Goal: Task Accomplishment & Management: Manage account settings

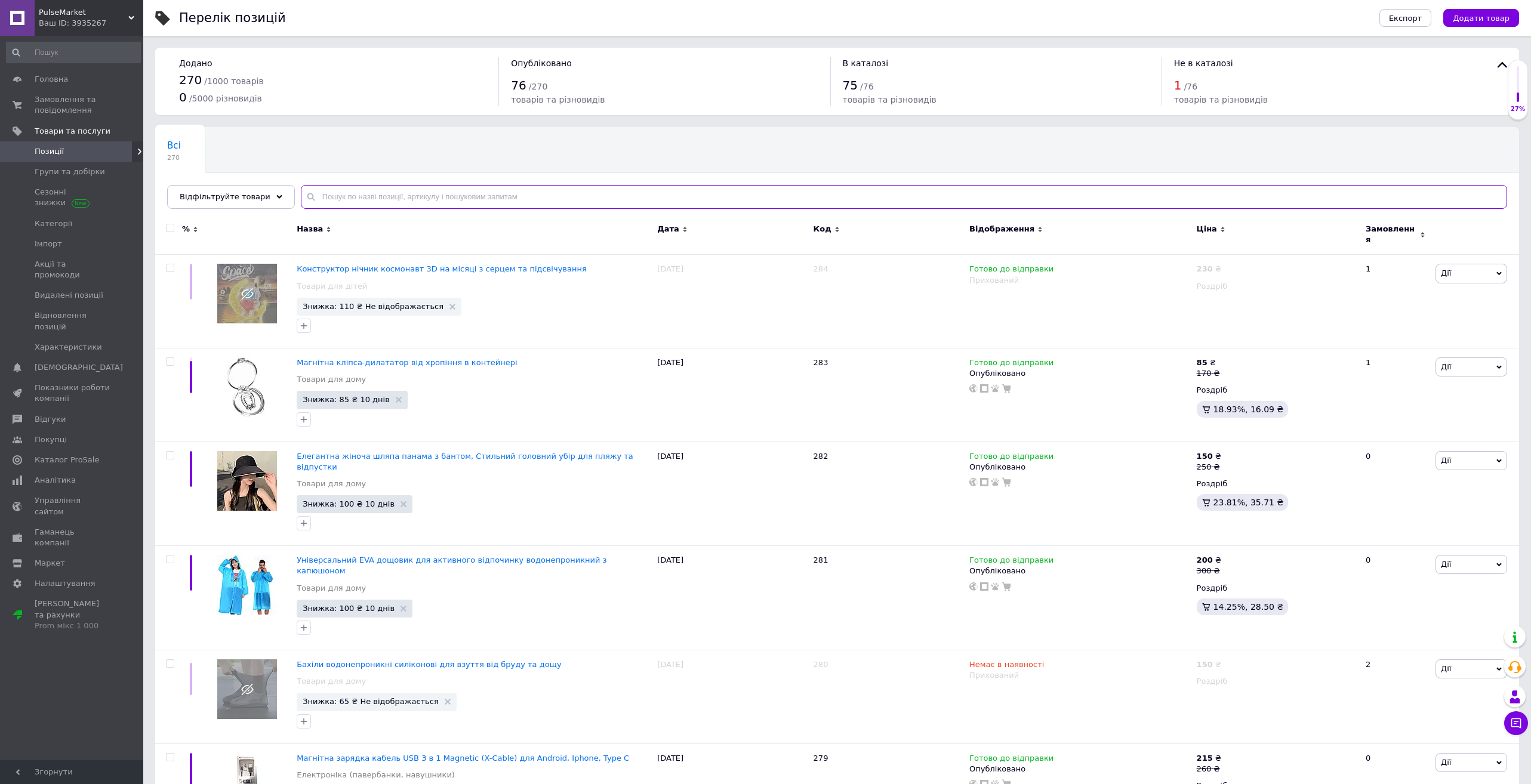
click at [587, 199] on input "text" at bounding box center [903, 197] width 1206 height 24
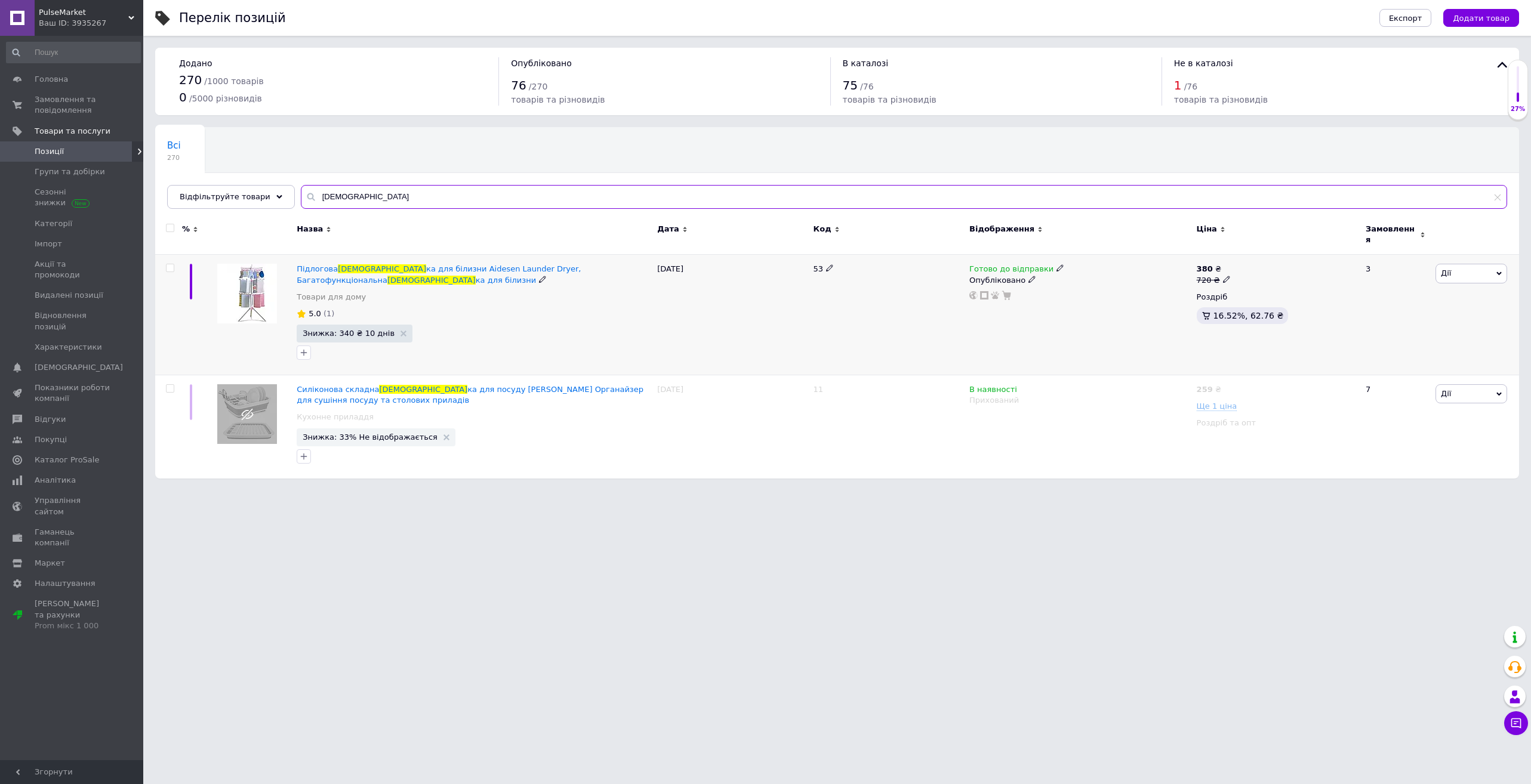
type input "[DEMOGRAPHIC_DATA]"
click at [1056, 264] on icon at bounding box center [1060, 268] width 7 height 7
click at [1098, 298] on li "Немає в наявності" at bounding box center [1124, 306] width 113 height 17
click at [1457, 264] on span "Дії" at bounding box center [1471, 273] width 72 height 19
click at [1391, 390] on li "Приховати" at bounding box center [1427, 397] width 158 height 17
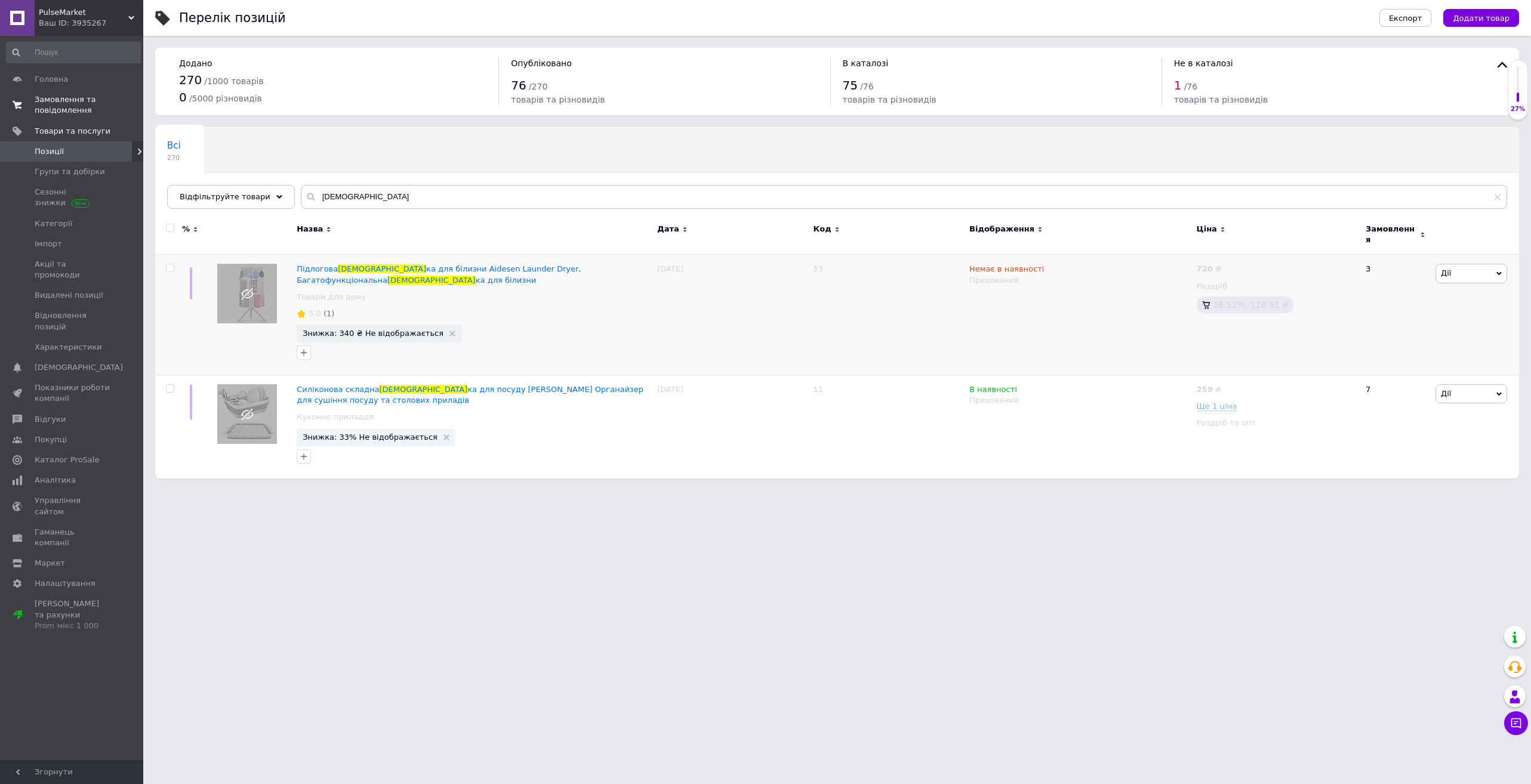
click at [51, 106] on span "Замовлення та повідомлення" at bounding box center [72, 105] width 76 height 21
